Goal: Register for event/course

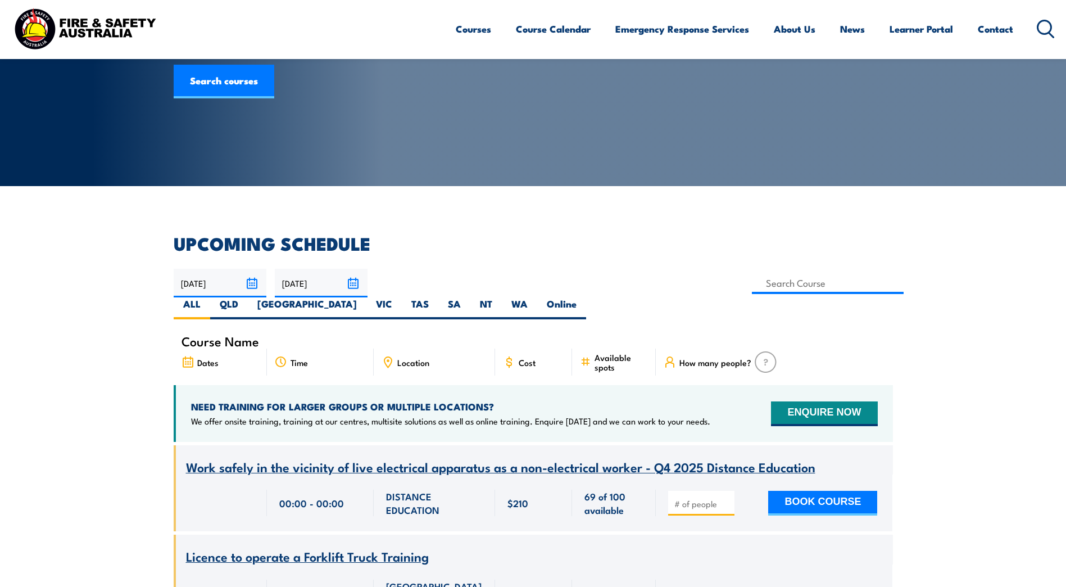
scroll to position [169, 0]
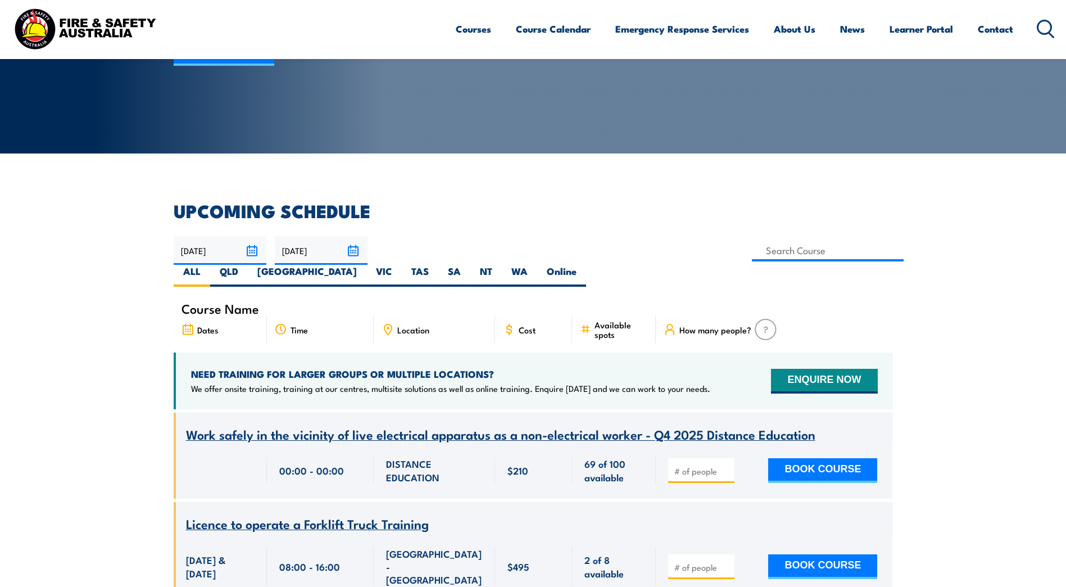
click at [419, 325] on span "Location" at bounding box center [413, 330] width 32 height 10
click at [502, 265] on label "NT" at bounding box center [485, 276] width 31 height 22
click at [499, 265] on input "NT" at bounding box center [495, 268] width 7 height 7
radio input "true"
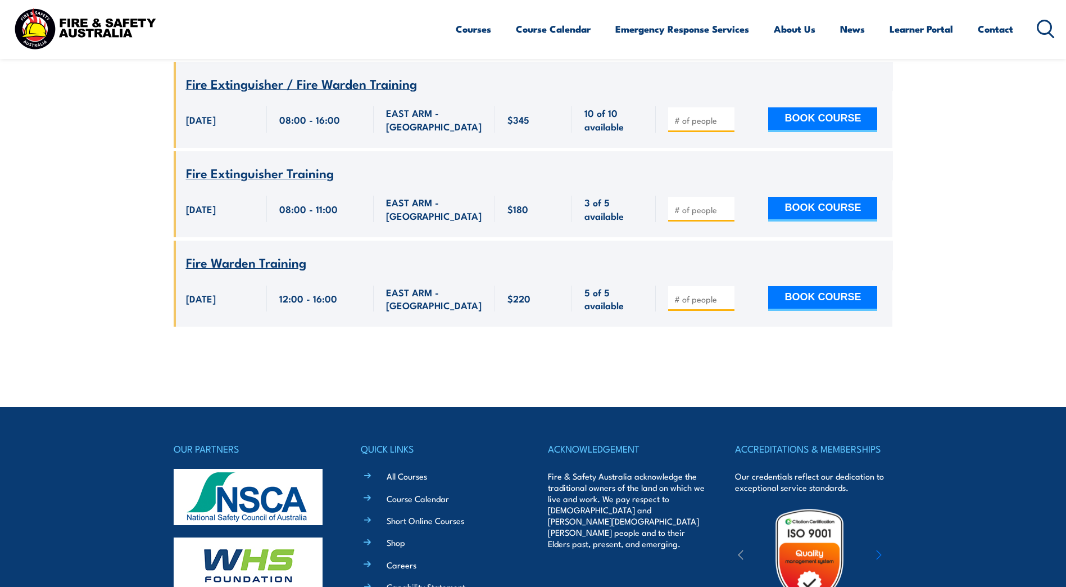
scroll to position [3349, 0]
